Goal: Use online tool/utility: Utilize a website feature to perform a specific function

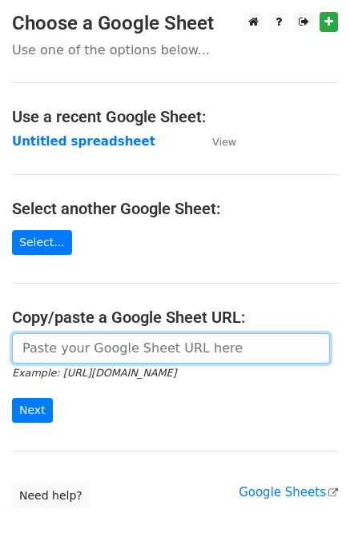
click at [56, 349] on input "url" at bounding box center [171, 349] width 318 height 30
paste input "https://docs.google.com/spreadsheets/d/1viP-lmZGJJ0DGa-rTgfADTq8R7D1QJf53VFzpF7…"
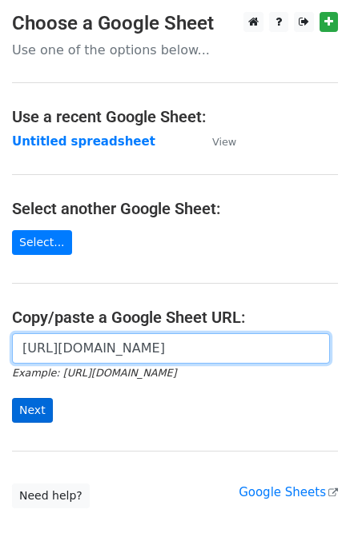
scroll to position [0, 342]
type input "https://docs.google.com/spreadsheets/d/1viP-lmZGJJ0DGa-rTgfADTq8R7D1QJf53VFzpF7…"
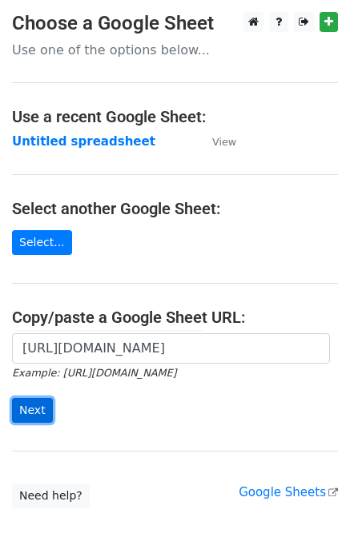
scroll to position [0, 0]
drag, startPoint x: 22, startPoint y: 404, endPoint x: 44, endPoint y: 418, distance: 26.6
click at [21, 405] on input "Next" at bounding box center [32, 410] width 41 height 25
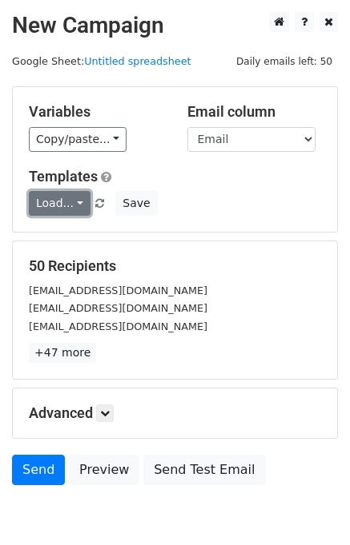
click at [47, 209] on link "Load..." at bounding box center [60, 203] width 62 height 25
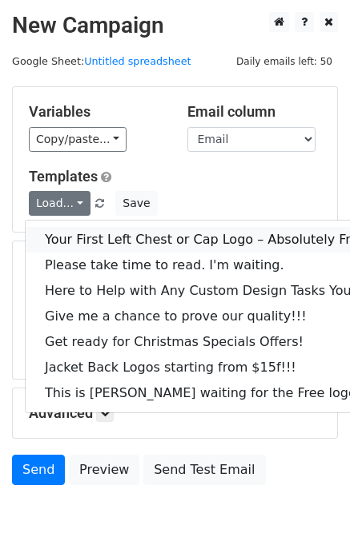
click at [64, 234] on link "Your First Left Chest or Cap Logo – Absolutely Free" at bounding box center [217, 240] width 382 height 26
